Goal: Register for event/course

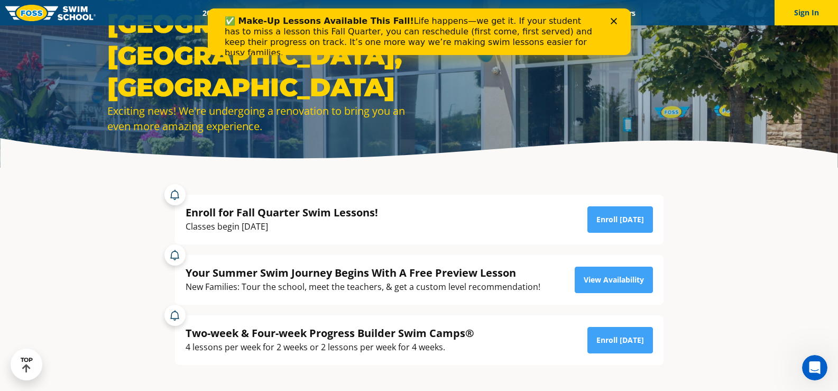
click at [586, 222] on div "Enroll for Fall Quarter Swim Lessons! Classes begin [DATE] Enroll [DATE]" at bounding box center [419, 219] width 467 height 29
click at [599, 221] on link "Enroll [DATE]" at bounding box center [620, 219] width 66 height 26
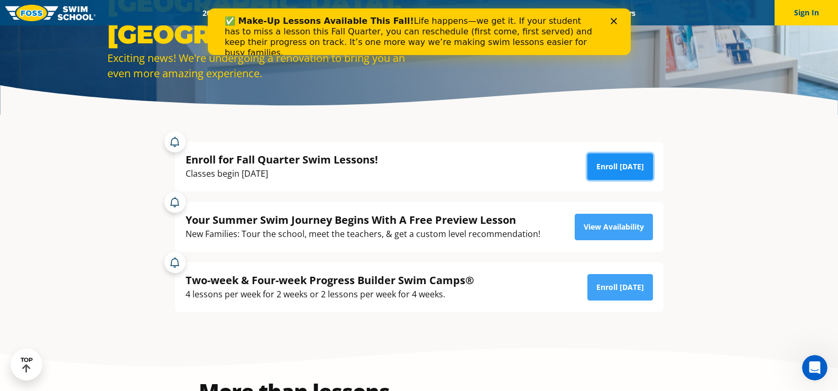
click at [619, 162] on link "Enroll [DATE]" at bounding box center [620, 166] width 66 height 26
